Goal: Information Seeking & Learning: Learn about a topic

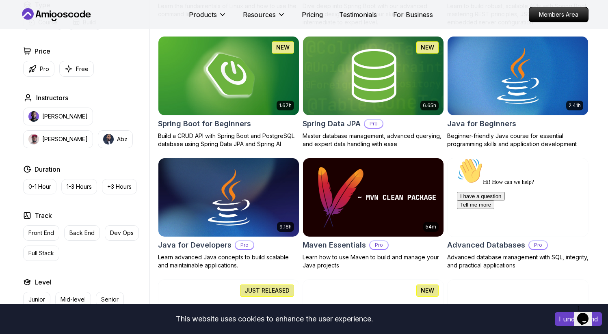
scroll to position [356, 0]
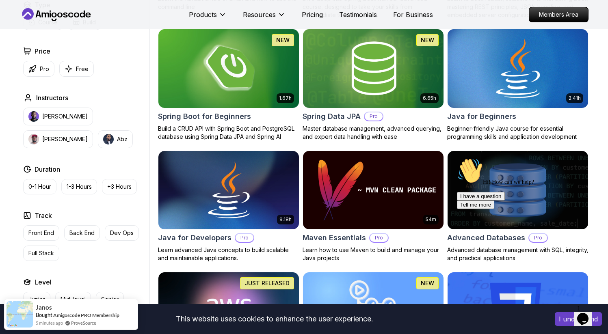
click at [476, 72] on img at bounding box center [518, 68] width 148 height 82
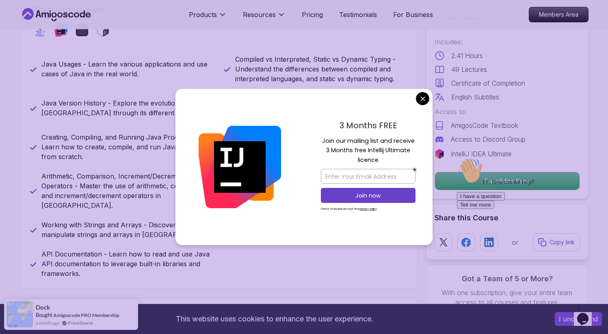
scroll to position [373, 0]
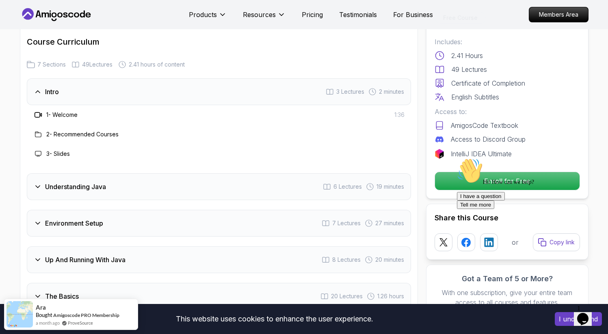
scroll to position [1158, 0]
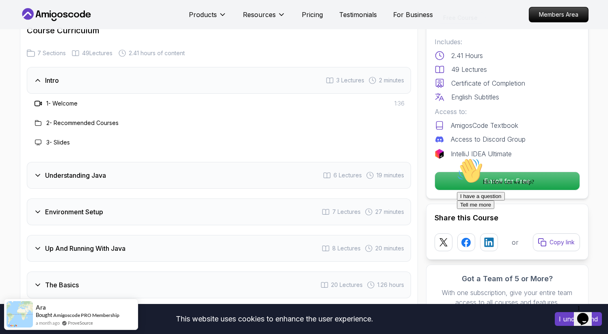
click at [178, 162] on div "Understanding Java 6 Lectures 19 minutes" at bounding box center [219, 175] width 384 height 27
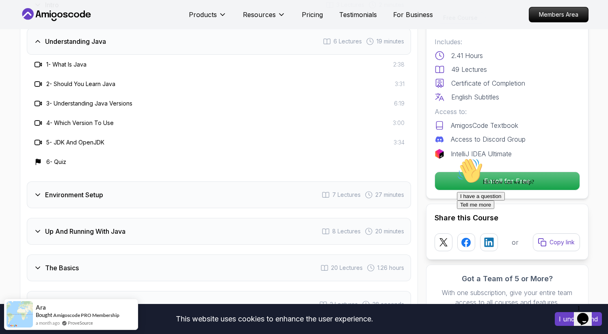
scroll to position [1234, 0]
click at [148, 181] on div "Environment Setup 7 Lectures 27 minutes" at bounding box center [219, 194] width 384 height 27
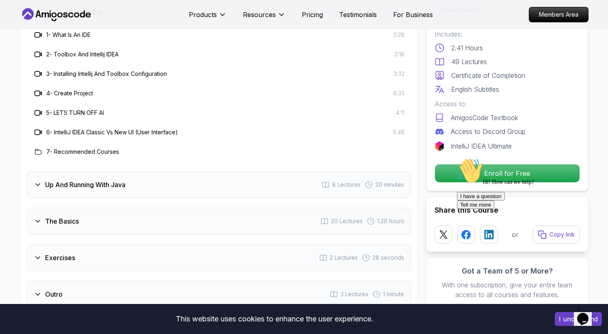
scroll to position [1363, 0]
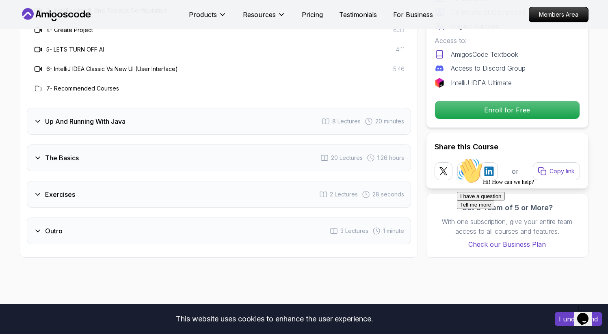
click at [158, 108] on div "Up And Running With Java 8 Lectures 20 minutes" at bounding box center [219, 121] width 384 height 27
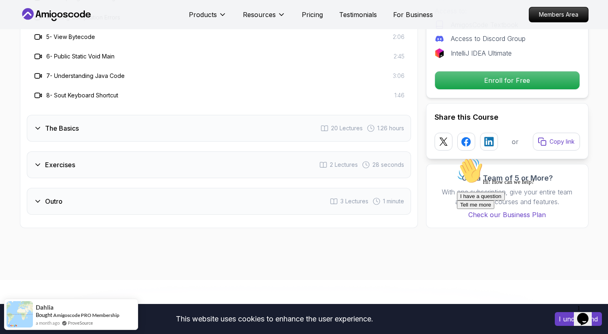
scroll to position [1419, 0]
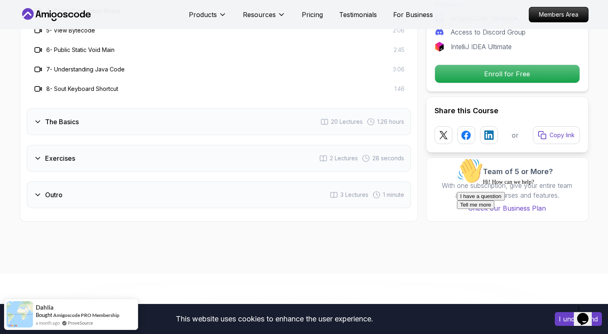
click at [127, 108] on div "The Basics 20 Lectures 1.26 hours" at bounding box center [219, 121] width 384 height 27
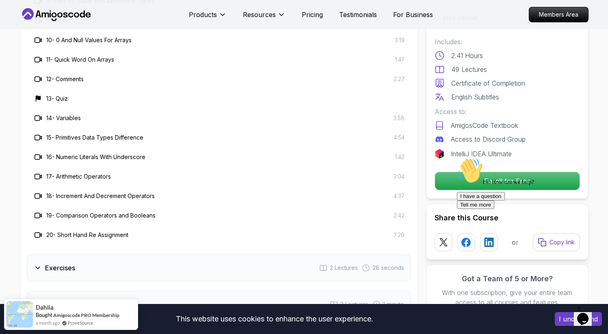
scroll to position [1553, 0]
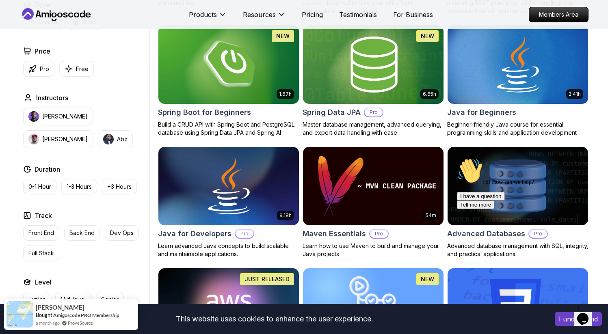
scroll to position [368, 0]
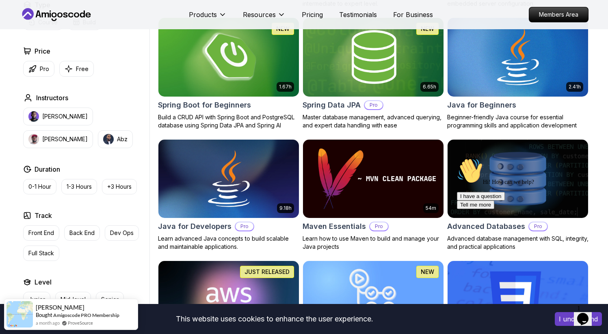
click at [258, 64] on img at bounding box center [229, 57] width 148 height 82
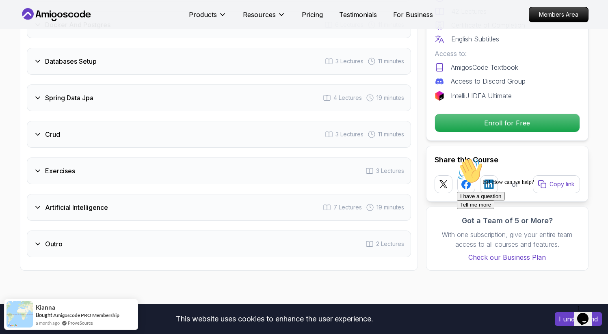
scroll to position [1330, 0]
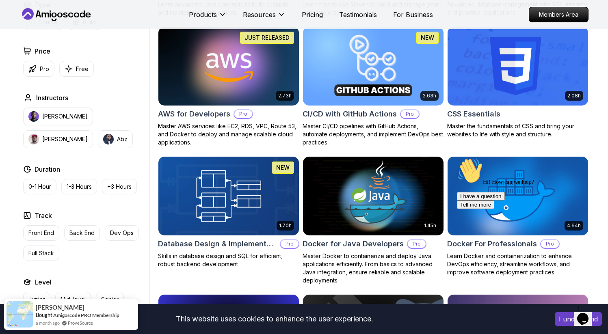
scroll to position [603, 0]
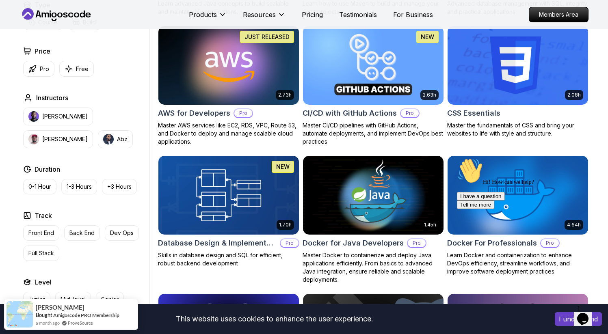
click at [255, 85] on img at bounding box center [229, 65] width 148 height 82
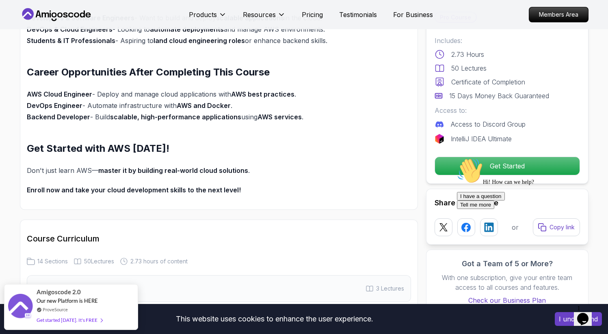
scroll to position [755, 0]
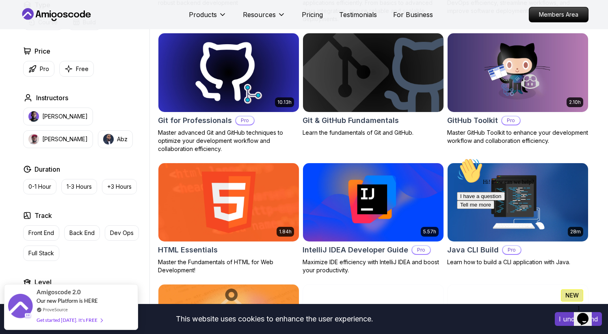
scroll to position [854, 0]
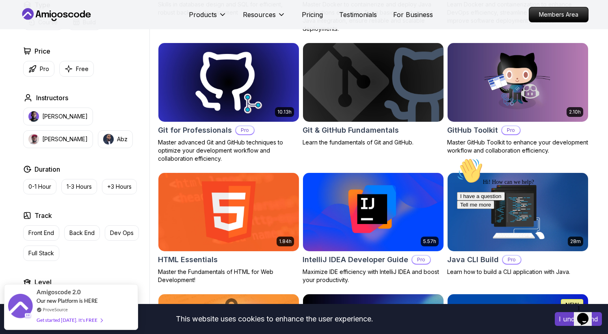
click at [243, 81] on img at bounding box center [229, 82] width 148 height 82
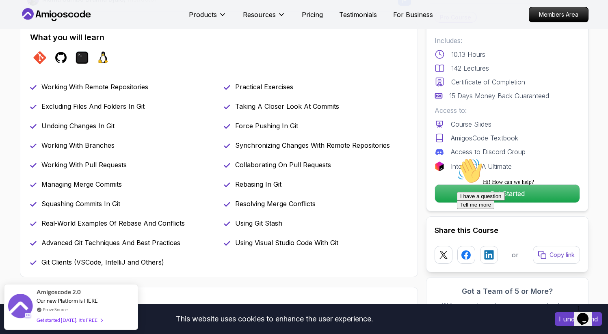
scroll to position [350, 0]
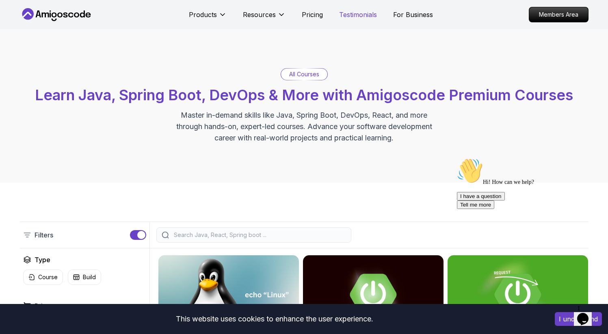
click at [365, 16] on p "Testimonials" at bounding box center [358, 15] width 38 height 10
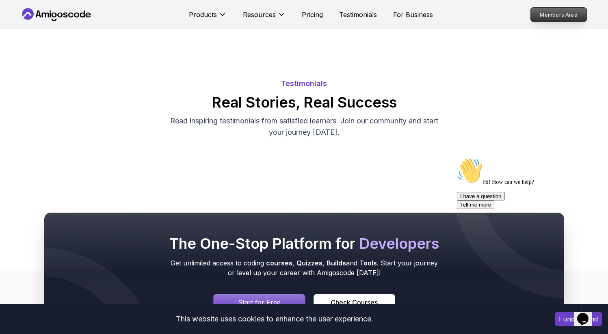
click at [555, 13] on p "Members Area" at bounding box center [559, 15] width 56 height 14
